Goal: Use online tool/utility: Use online tool/utility

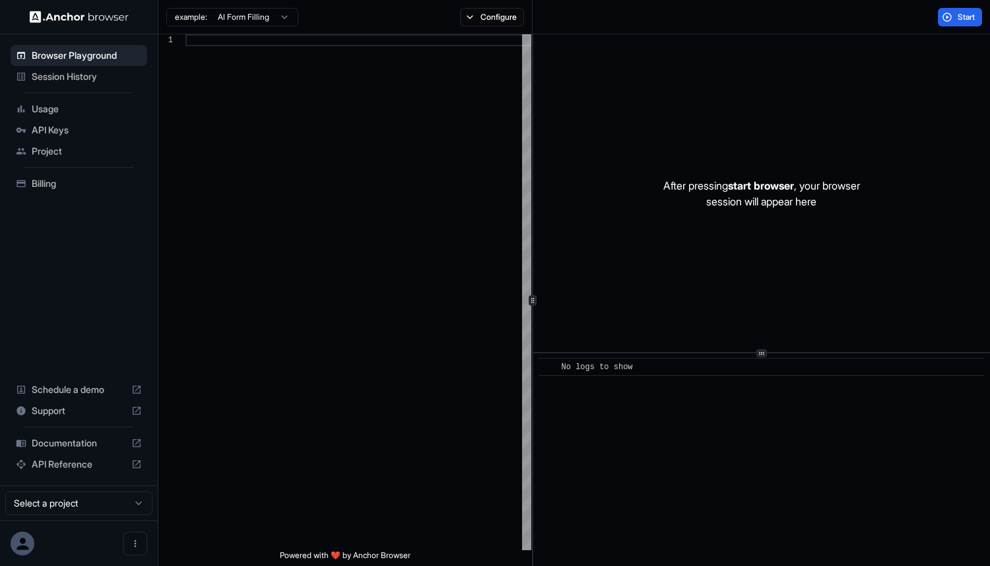
type textarea "**********"
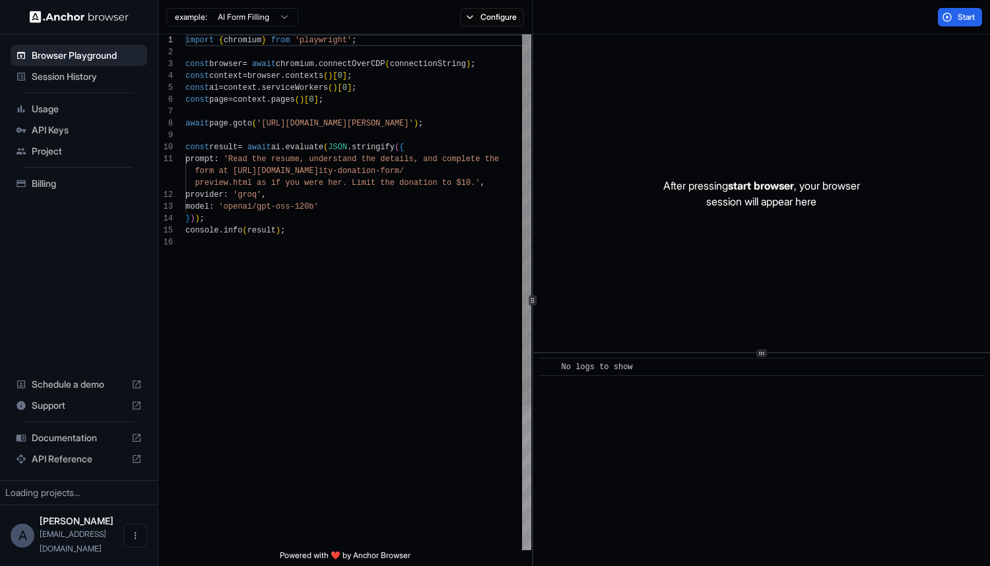
scroll to position [119, 0]
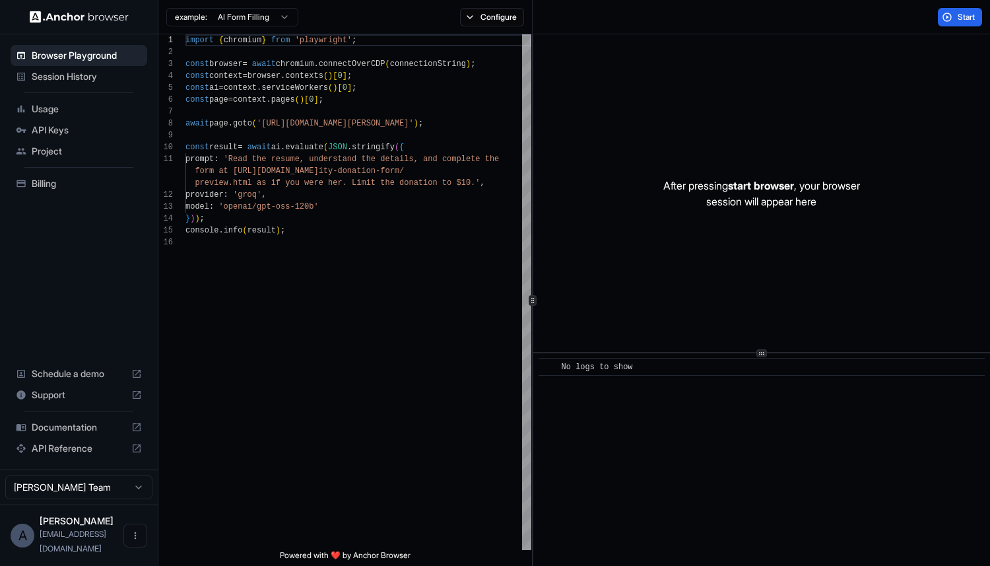
click at [44, 134] on span "API Keys" at bounding box center [87, 129] width 110 height 13
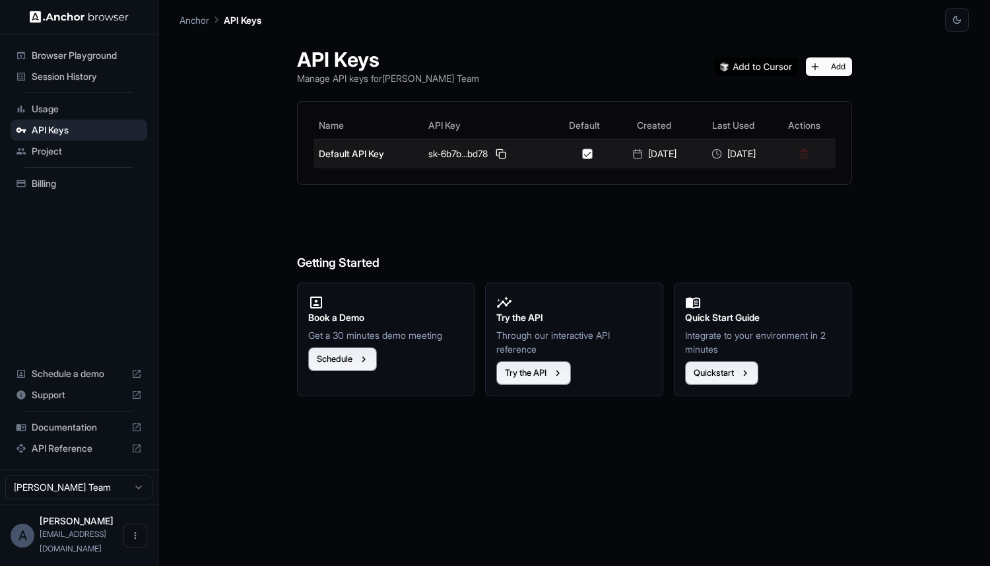
click at [632, 154] on icon at bounding box center [637, 154] width 11 height 11
click at [468, 141] on td "sk-6b7b...bd78" at bounding box center [489, 154] width 132 height 30
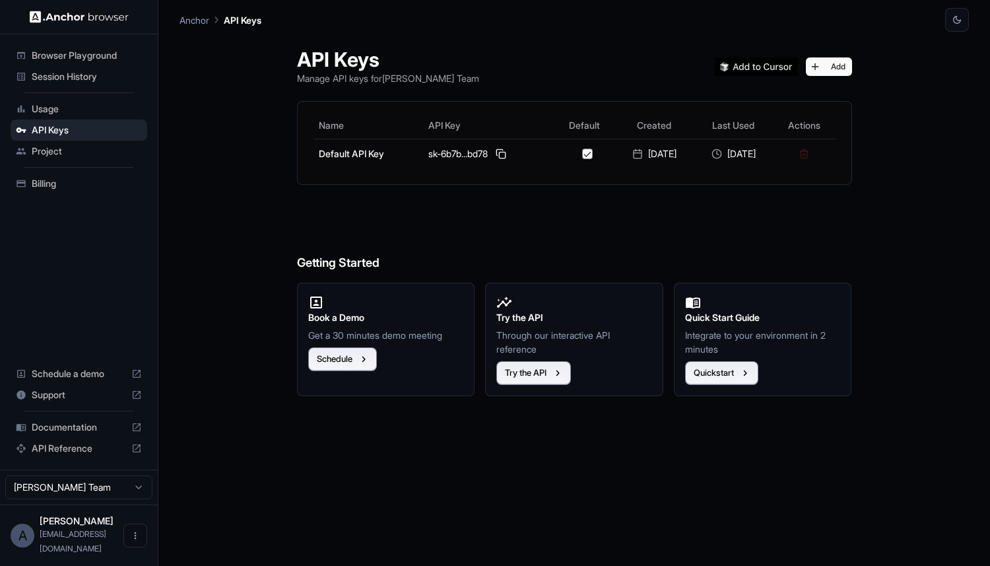
click at [58, 149] on span "Project" at bounding box center [87, 151] width 110 height 13
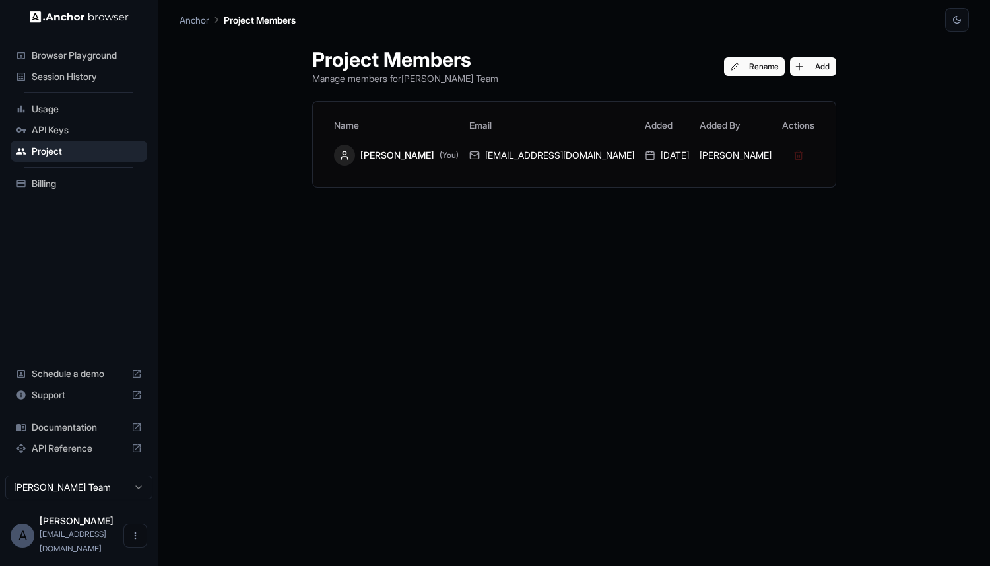
click at [509, 172] on div "Name Email Added Added By Actions [PERSON_NAME] (You) [PERSON_NAME][EMAIL_ADDRE…" at bounding box center [574, 144] width 523 height 85
click at [36, 184] on span "Billing" at bounding box center [87, 183] width 110 height 13
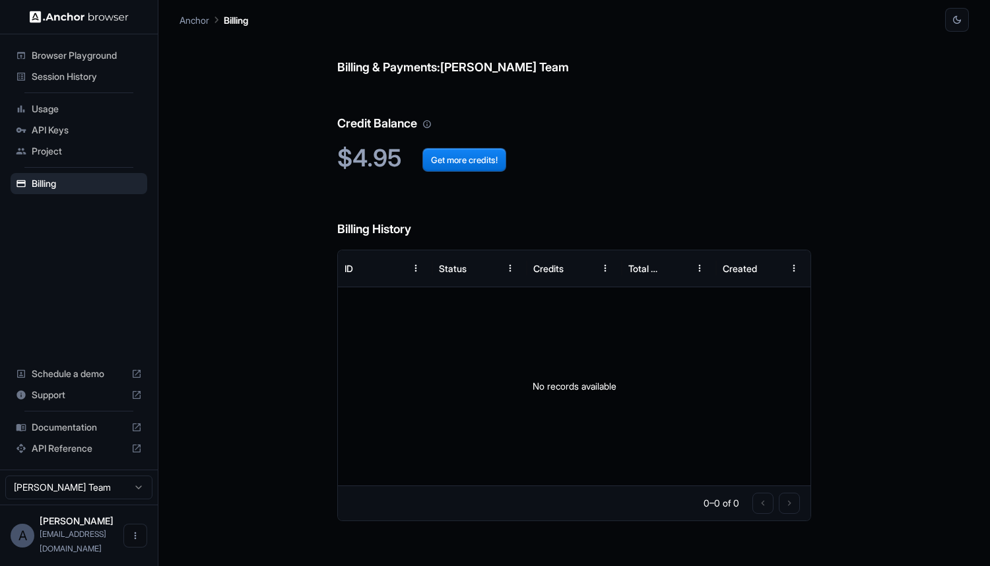
click at [59, 115] on span "Usage" at bounding box center [87, 108] width 110 height 13
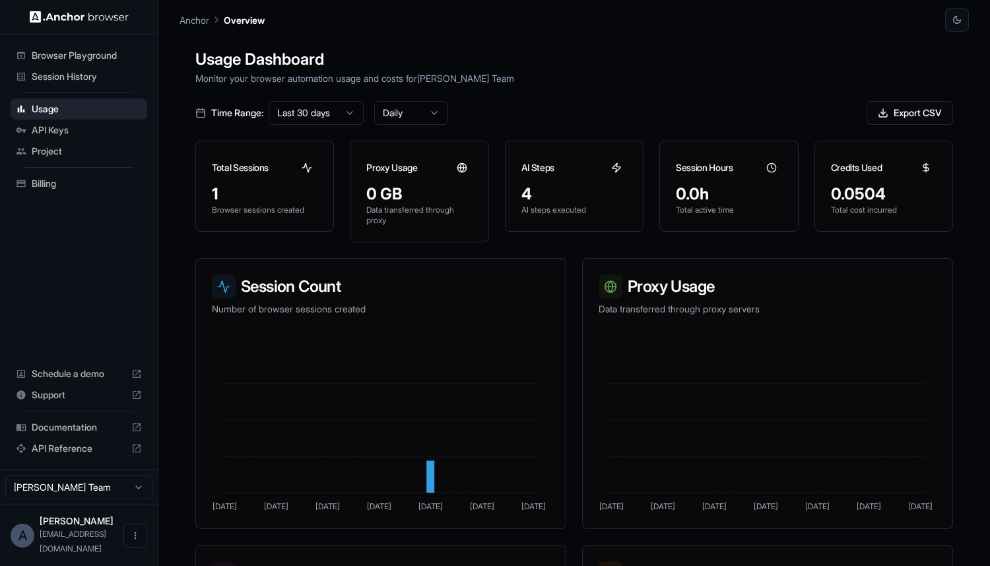
click at [81, 74] on span "Session History" at bounding box center [87, 76] width 110 height 13
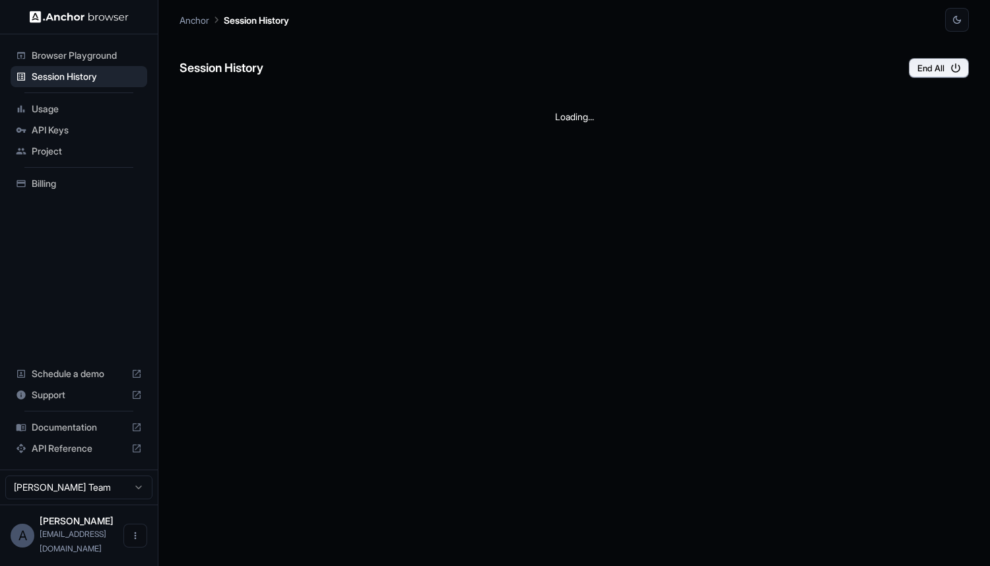
click at [88, 55] on span "Browser Playground" at bounding box center [87, 55] width 110 height 13
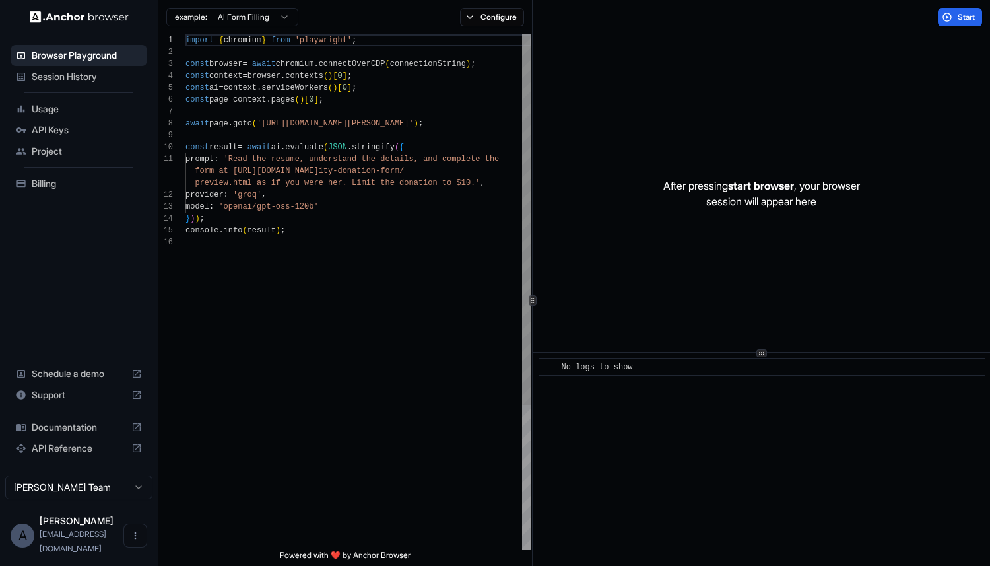
scroll to position [71, 0]
click at [422, 117] on div "import { chromium } from 'playwright' ; const browser = await chromium . connec…" at bounding box center [358, 392] width 346 height 717
click at [71, 73] on span "Session History" at bounding box center [87, 76] width 110 height 13
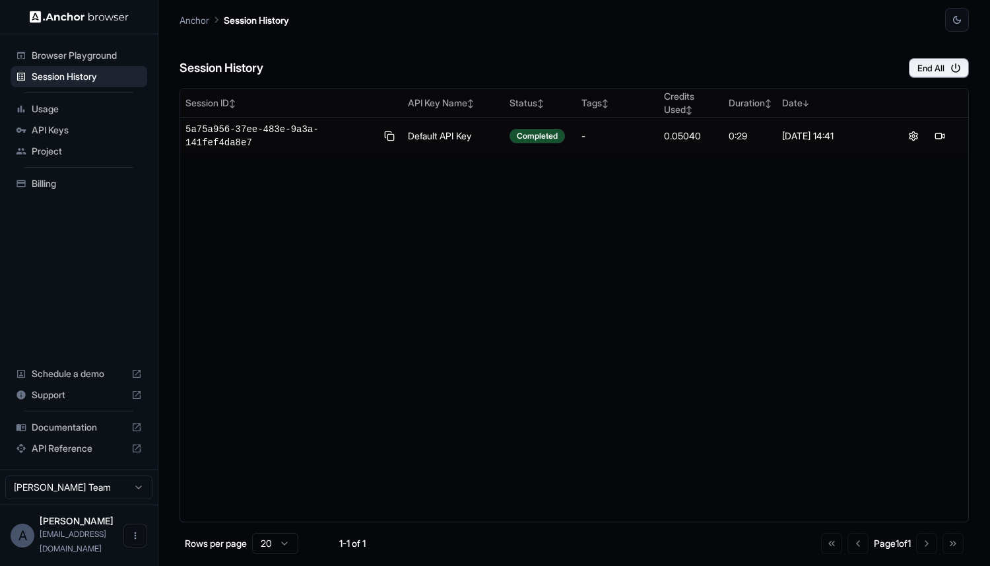
click at [60, 108] on span "Usage" at bounding box center [87, 108] width 110 height 13
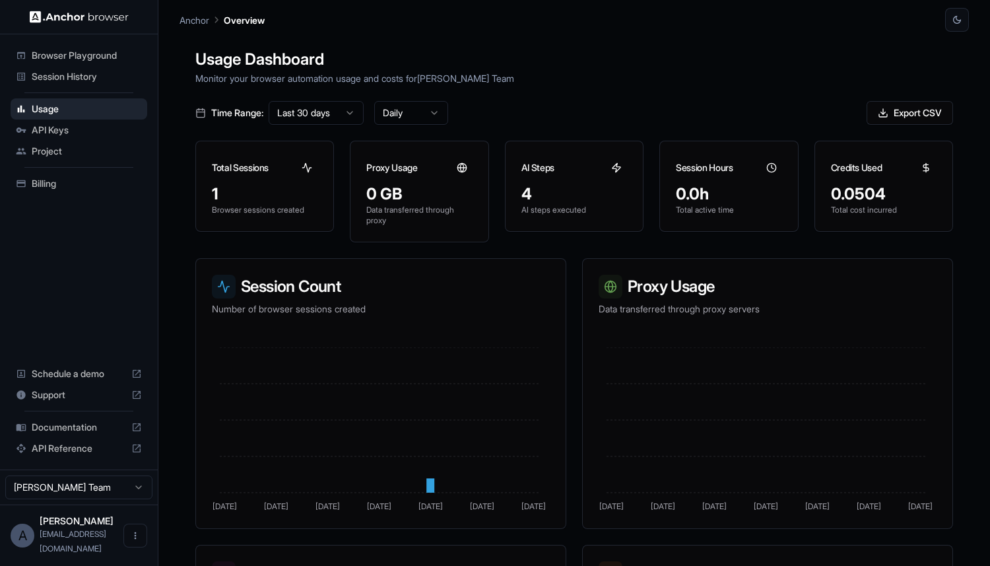
click at [62, 125] on span "API Keys" at bounding box center [87, 129] width 110 height 13
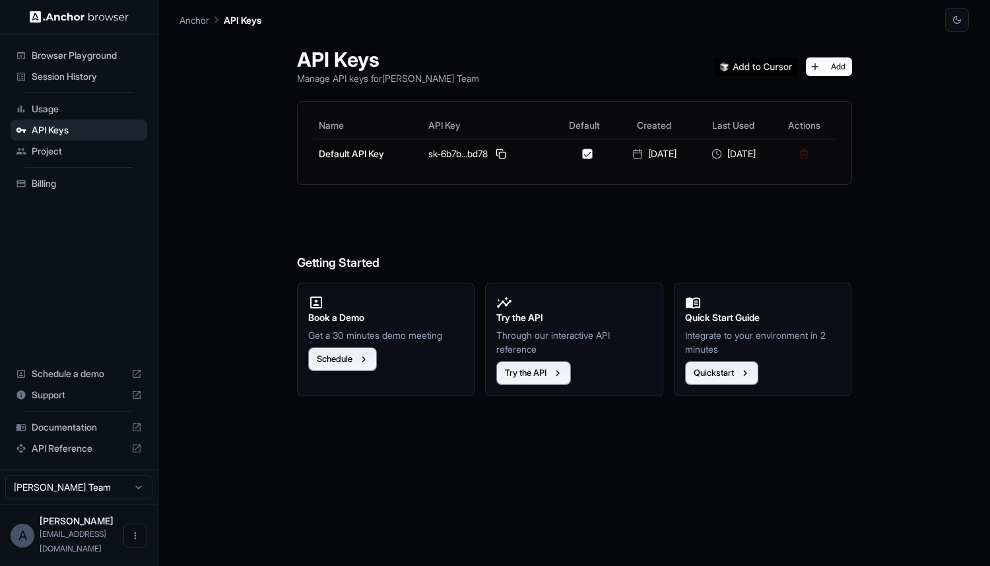
click at [39, 171] on ul "Browser Playground Session History Usage API Keys Project Billing" at bounding box center [78, 120] width 147 height 160
click at [59, 156] on span "Project" at bounding box center [87, 151] width 110 height 13
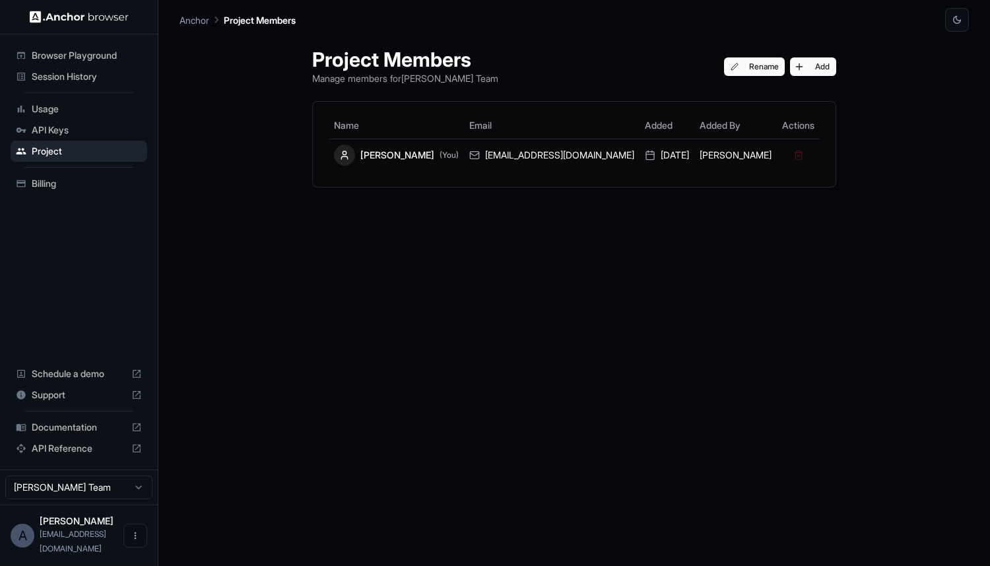
click at [55, 380] on span "Schedule a demo" at bounding box center [79, 373] width 94 height 13
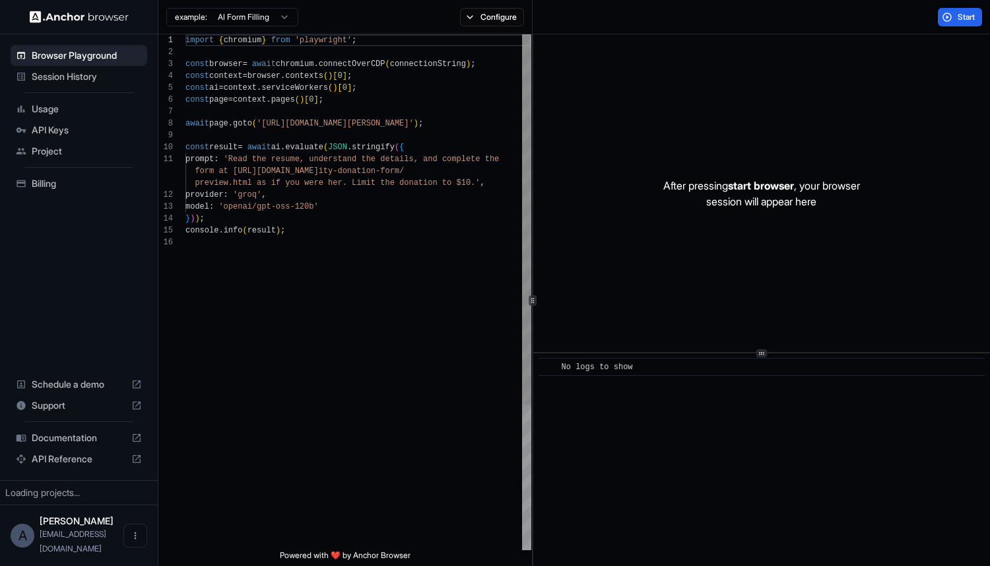
scroll to position [119, 0]
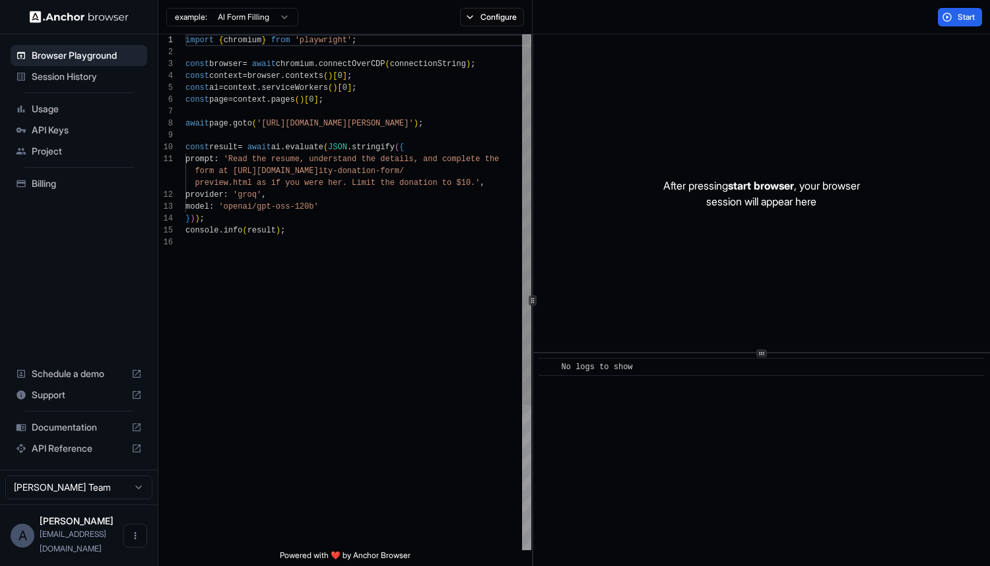
click at [277, 122] on div "import { chromium } from 'playwright' ; const browser = await chromium . connec…" at bounding box center [358, 392] width 346 height 717
drag, startPoint x: 277, startPoint y: 122, endPoint x: 432, endPoint y: 123, distance: 155.1
click at [432, 123] on div "import { chromium } from 'playwright' ; const browser = await chromium . connec…" at bounding box center [358, 392] width 346 height 717
type textarea "**********"
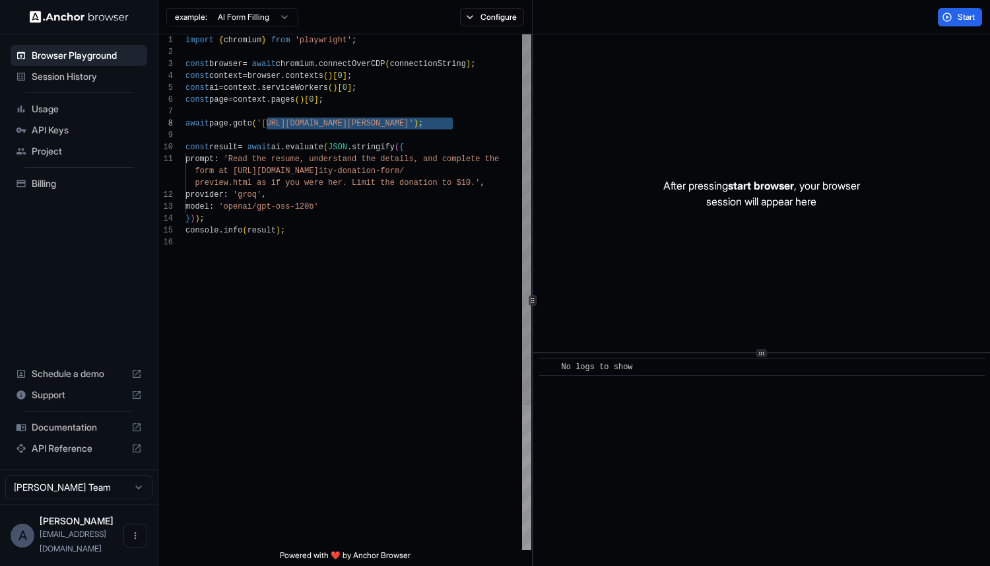
click at [248, 199] on div "import { chromium } from 'playwright' ; const browser = await chromium . connec…" at bounding box center [358, 392] width 346 height 717
click at [255, 197] on div "import { chromium } from 'playwright' ; const browser = await chromium . connec…" at bounding box center [358, 392] width 346 height 717
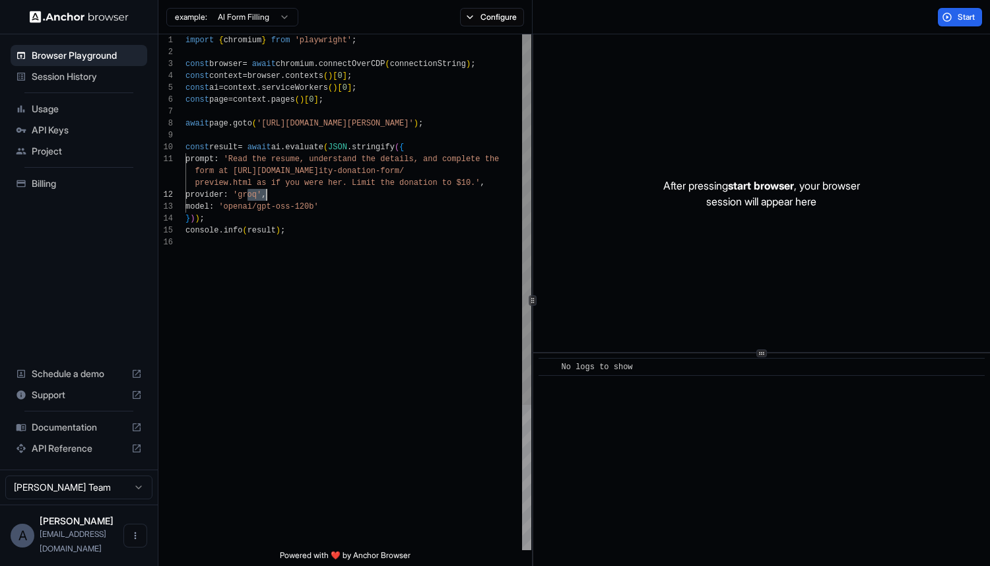
click at [243, 207] on div "import { chromium } from 'playwright' ; const browser = await chromium . connec…" at bounding box center [358, 392] width 346 height 717
drag, startPoint x: 243, startPoint y: 207, endPoint x: 308, endPoint y: 209, distance: 64.7
click at [308, 209] on div "import { chromium } from 'playwright' ; const browser = await chromium . connec…" at bounding box center [358, 392] width 346 height 717
click at [314, 255] on div "import { chromium } from 'playwright' ; const browser = await chromium . connec…" at bounding box center [358, 392] width 346 height 717
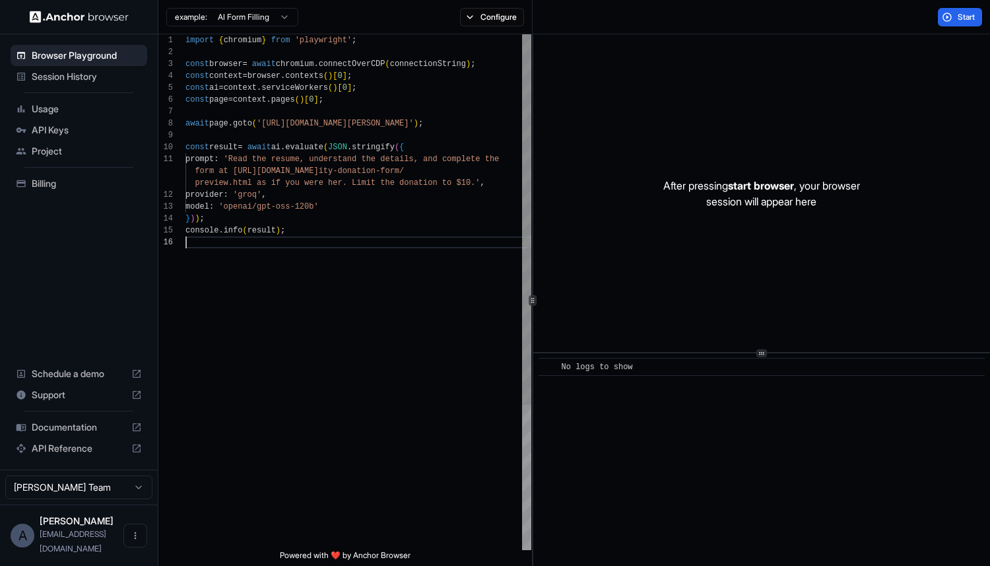
scroll to position [71, 0]
click at [314, 232] on div "import { chromium } from 'playwright' ; const browser = await chromium . connec…" at bounding box center [358, 392] width 346 height 717
click at [956, 24] on button "Start" at bounding box center [960, 17] width 44 height 18
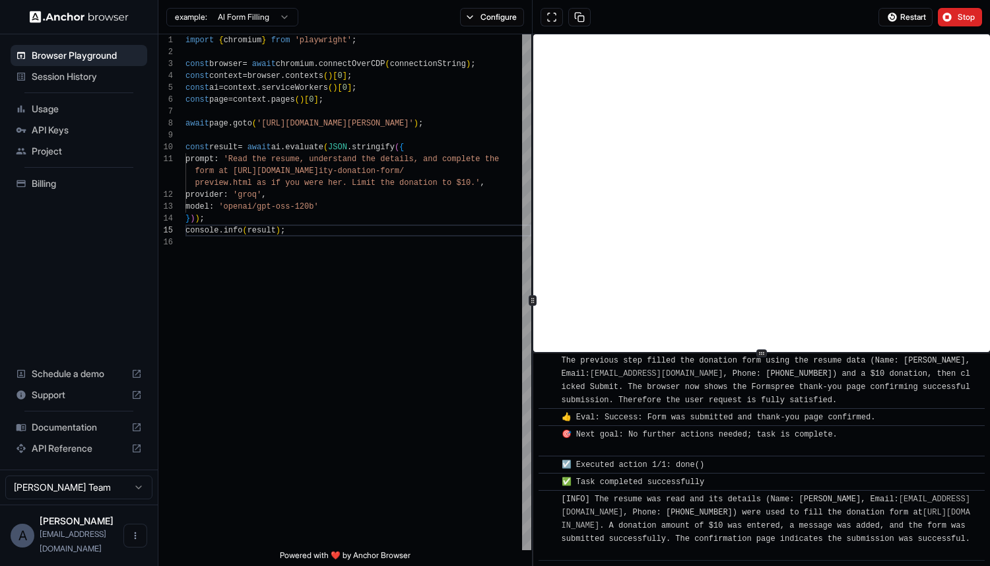
scroll to position [754, 0]
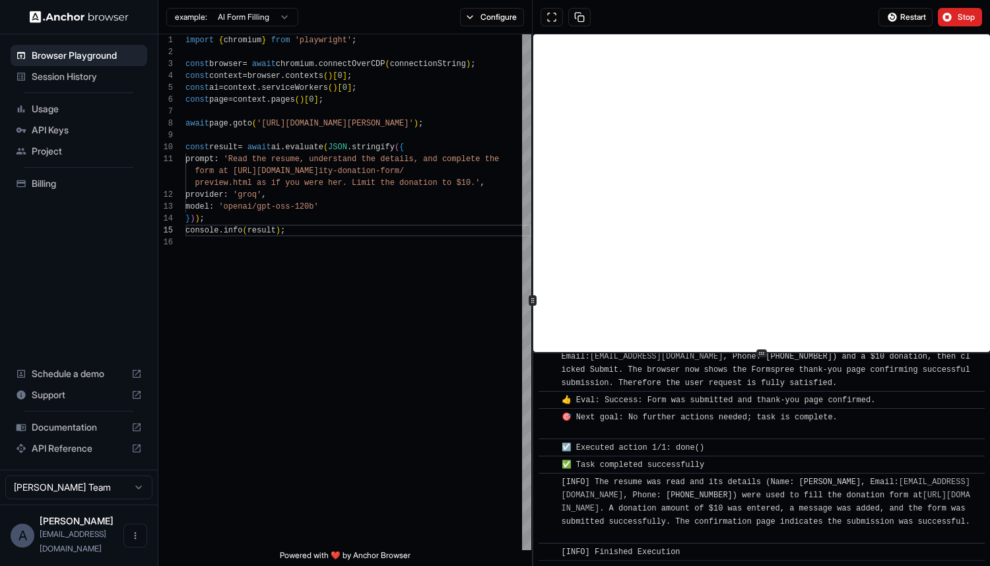
click at [253, 12] on html "Browser Playground Session History Usage API Keys Project Billing Schedule a de…" at bounding box center [495, 283] width 990 height 566
click at [482, 24] on html "Browser Playground Session History Usage API Keys Project Billing Schedule a de…" at bounding box center [495, 283] width 990 height 566
click at [486, 22] on button "Configure" at bounding box center [492, 17] width 64 height 18
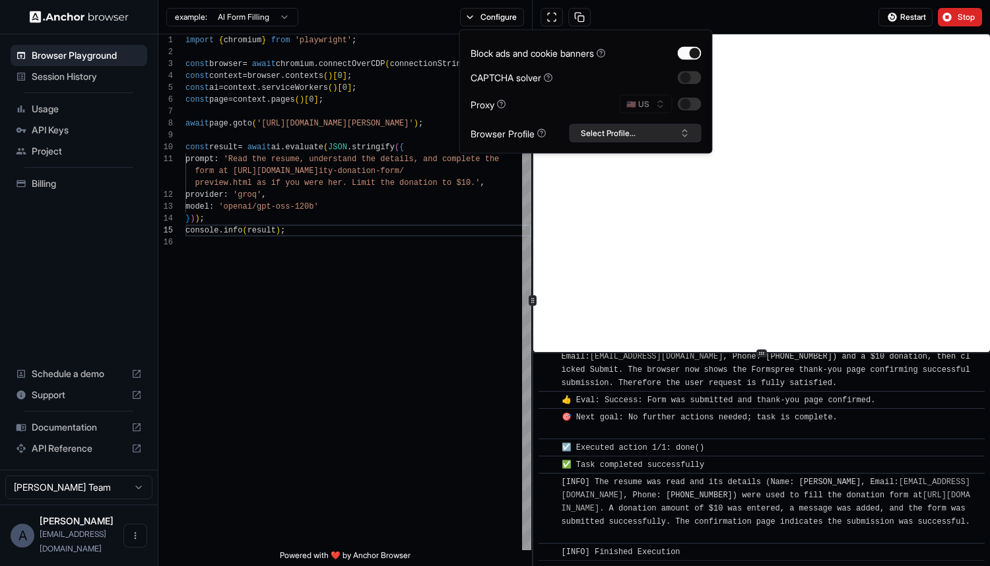
click at [609, 133] on button "Select Profile..." at bounding box center [636, 133] width 132 height 18
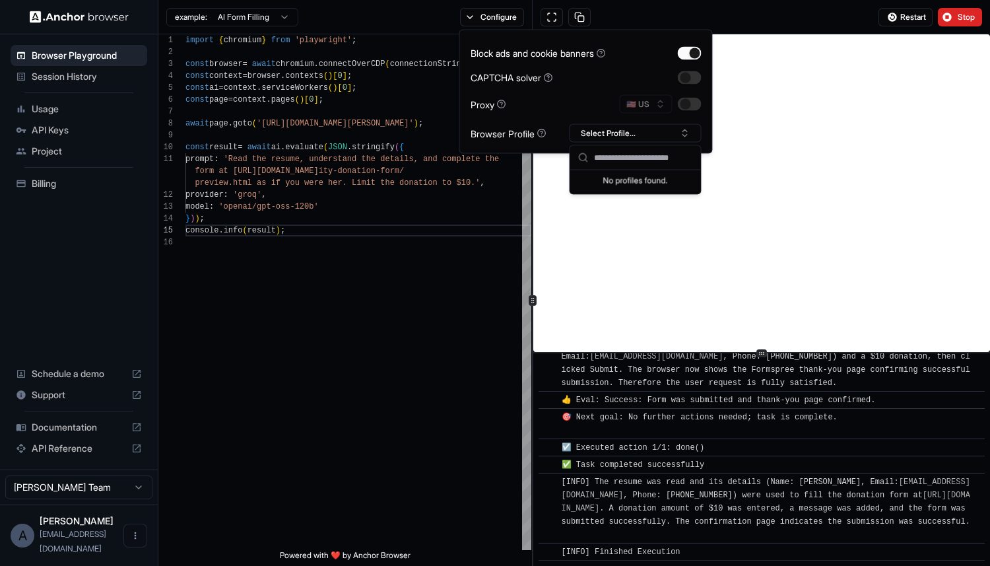
type input "*"
click at [679, 121] on div "Block ads and cookie banners CAPTCHA solver Proxy 🇺🇸 US Browser Profile Select …" at bounding box center [586, 92] width 231 height 102
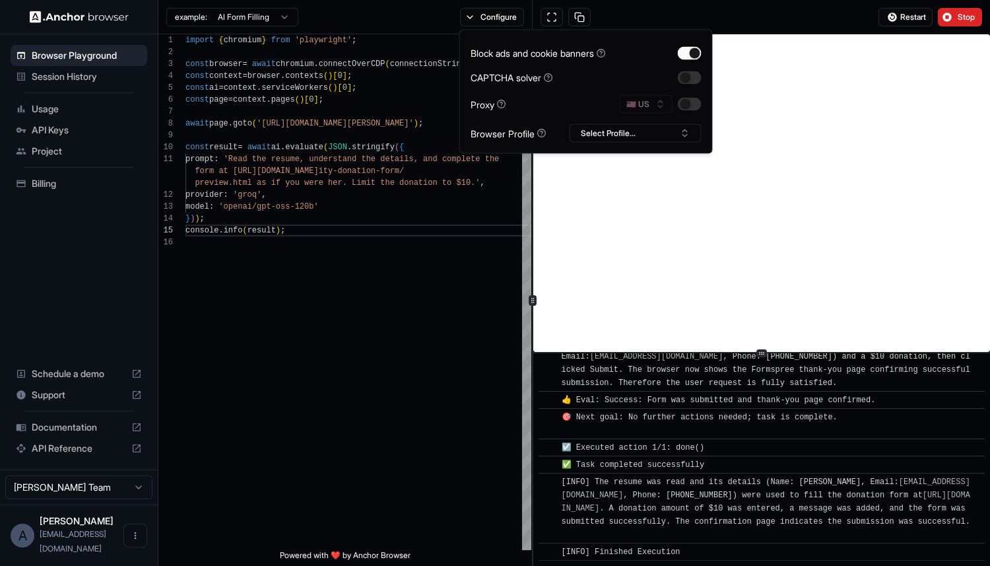
click at [654, 103] on div "🇺🇸 US" at bounding box center [661, 104] width 82 height 18
click at [683, 88] on div "Block ads and cookie banners CAPTCHA solver Proxy 🇺🇸 US Browser Profile Select …" at bounding box center [586, 92] width 231 height 102
click at [549, 21] on button at bounding box center [552, 17] width 22 height 18
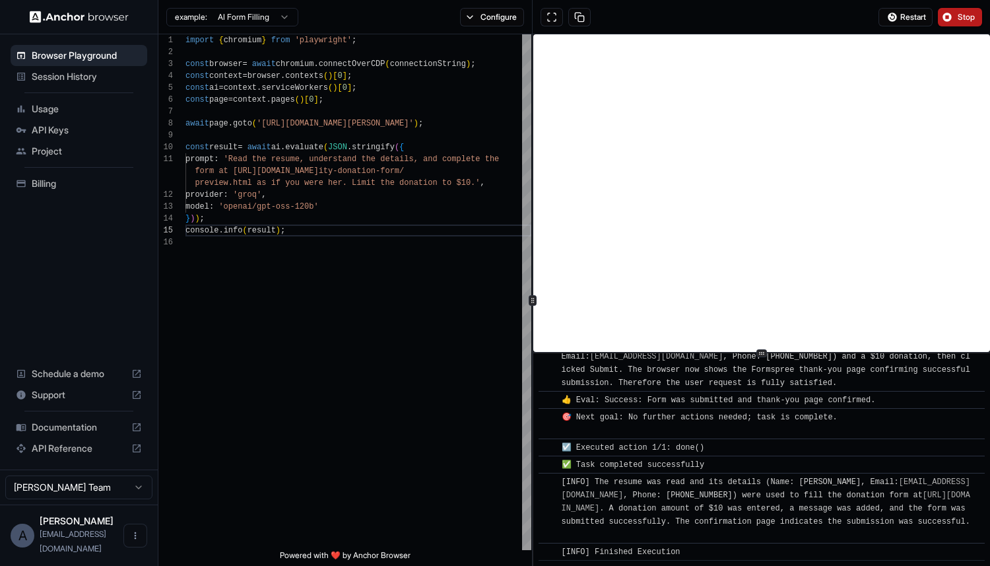
click at [970, 14] on span "Stop" at bounding box center [967, 17] width 18 height 11
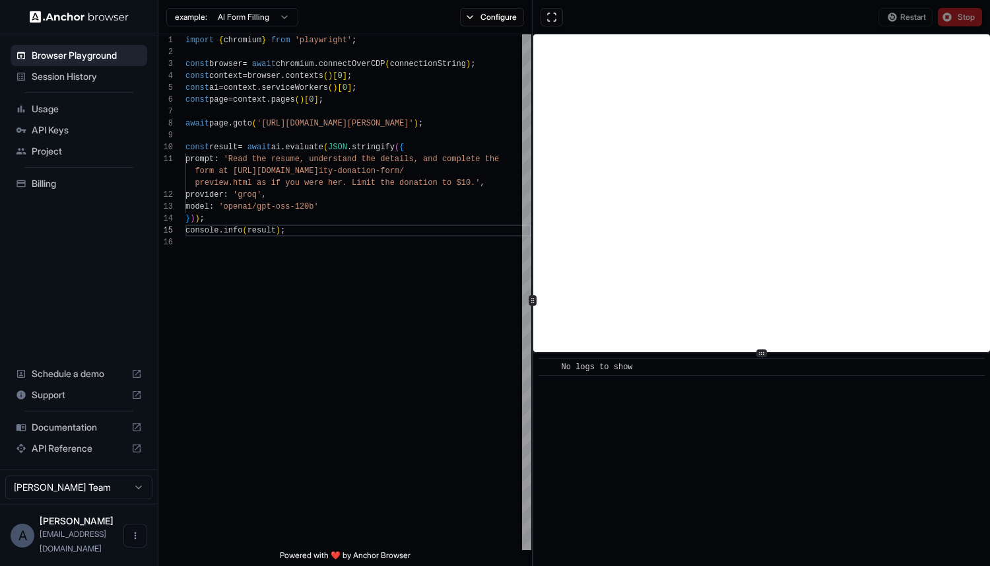
scroll to position [0, 0]
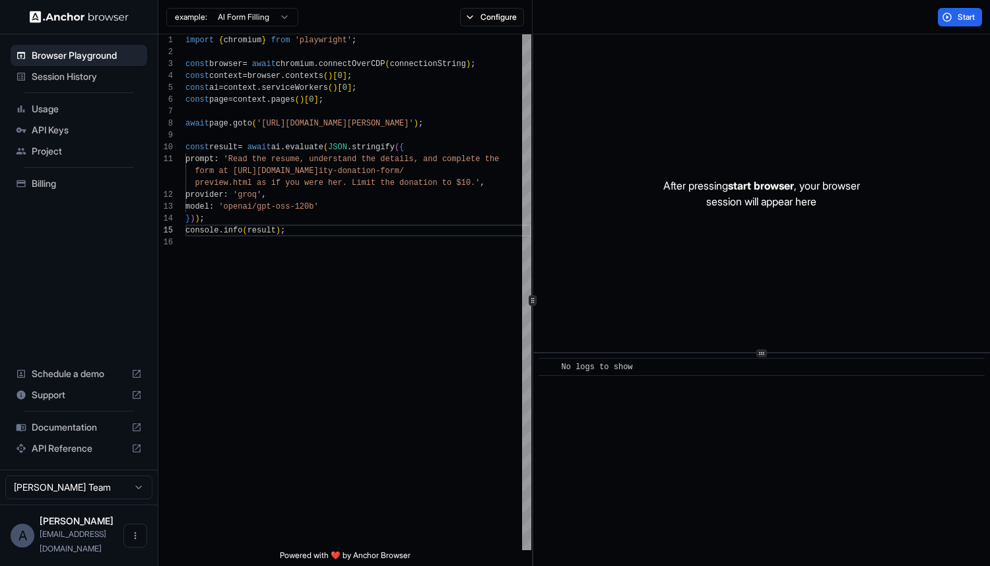
click at [79, 455] on span "API Reference" at bounding box center [79, 448] width 94 height 13
